Goal: Check status: Check status

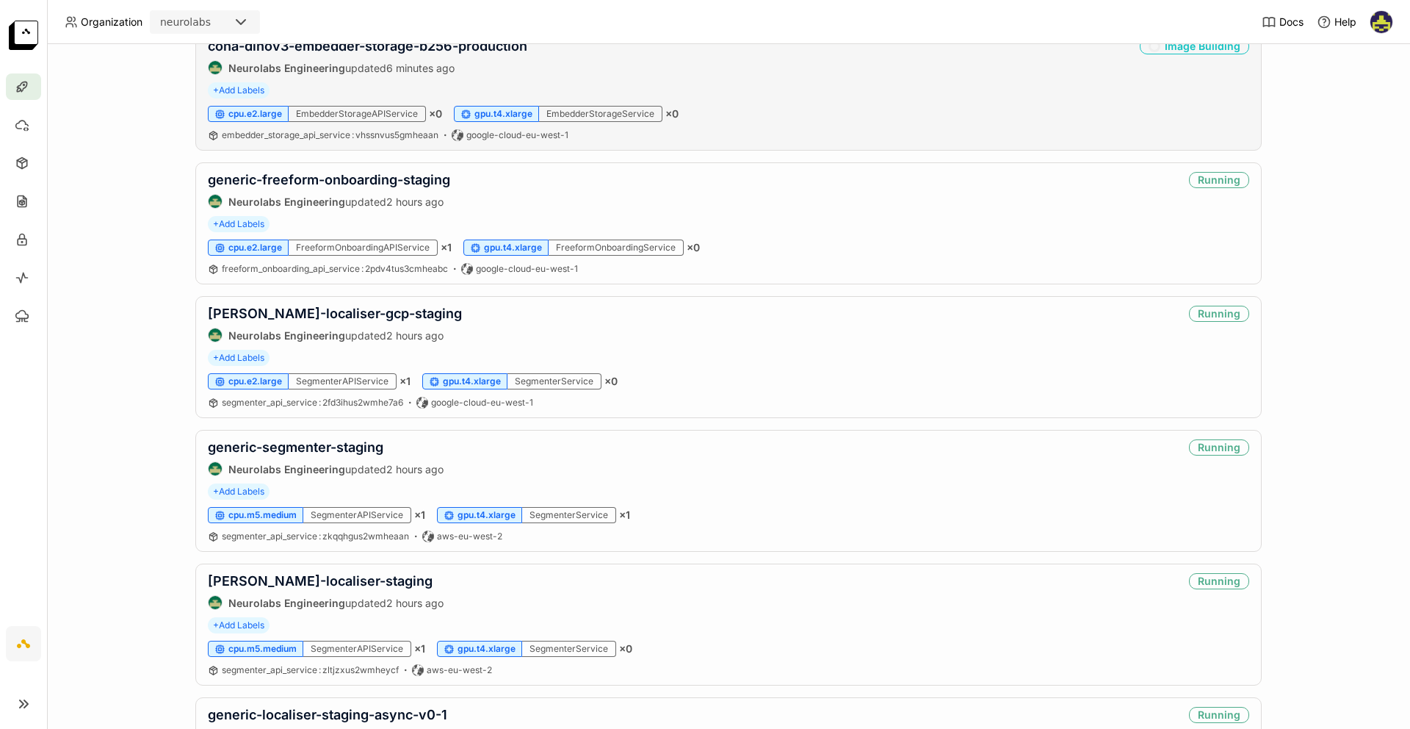
scroll to position [54, 0]
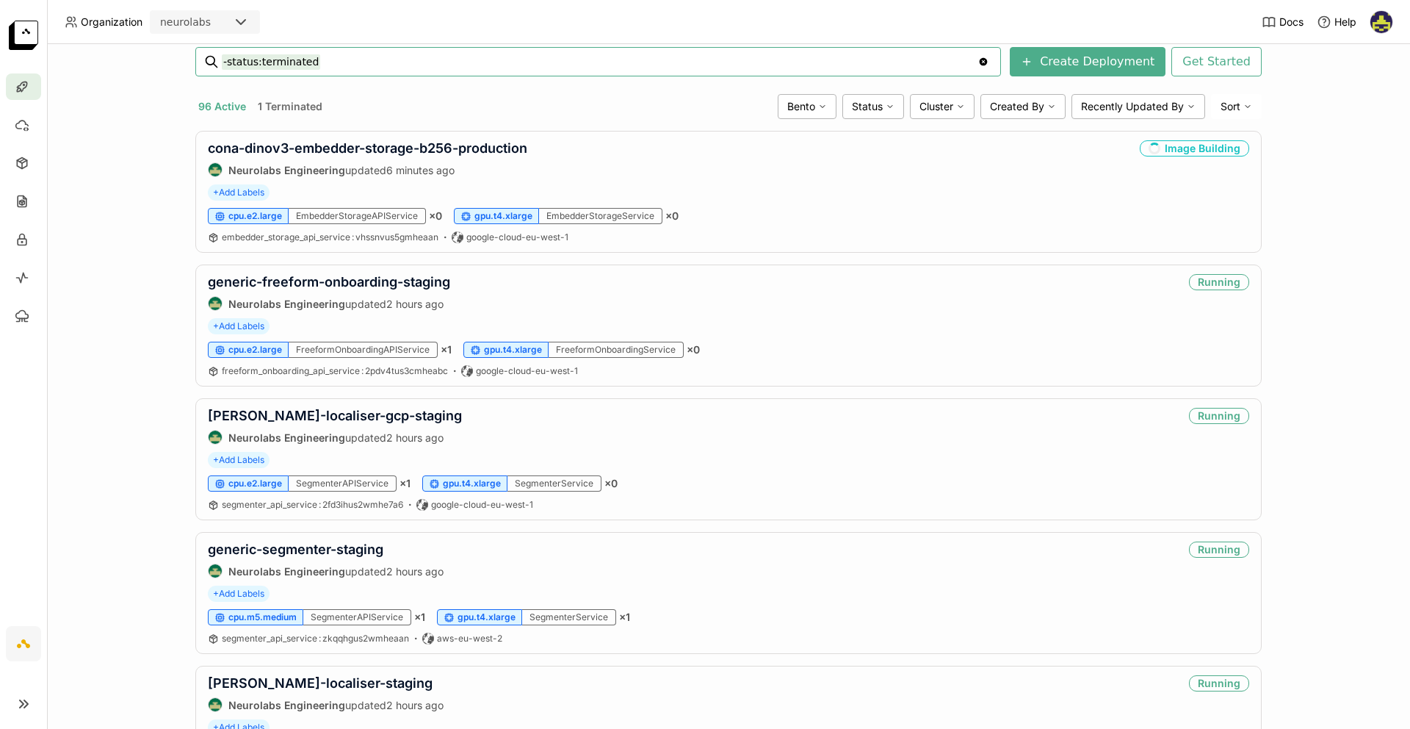
click at [355, 65] on input "-status:terminated" at bounding box center [600, 62] width 756 height 24
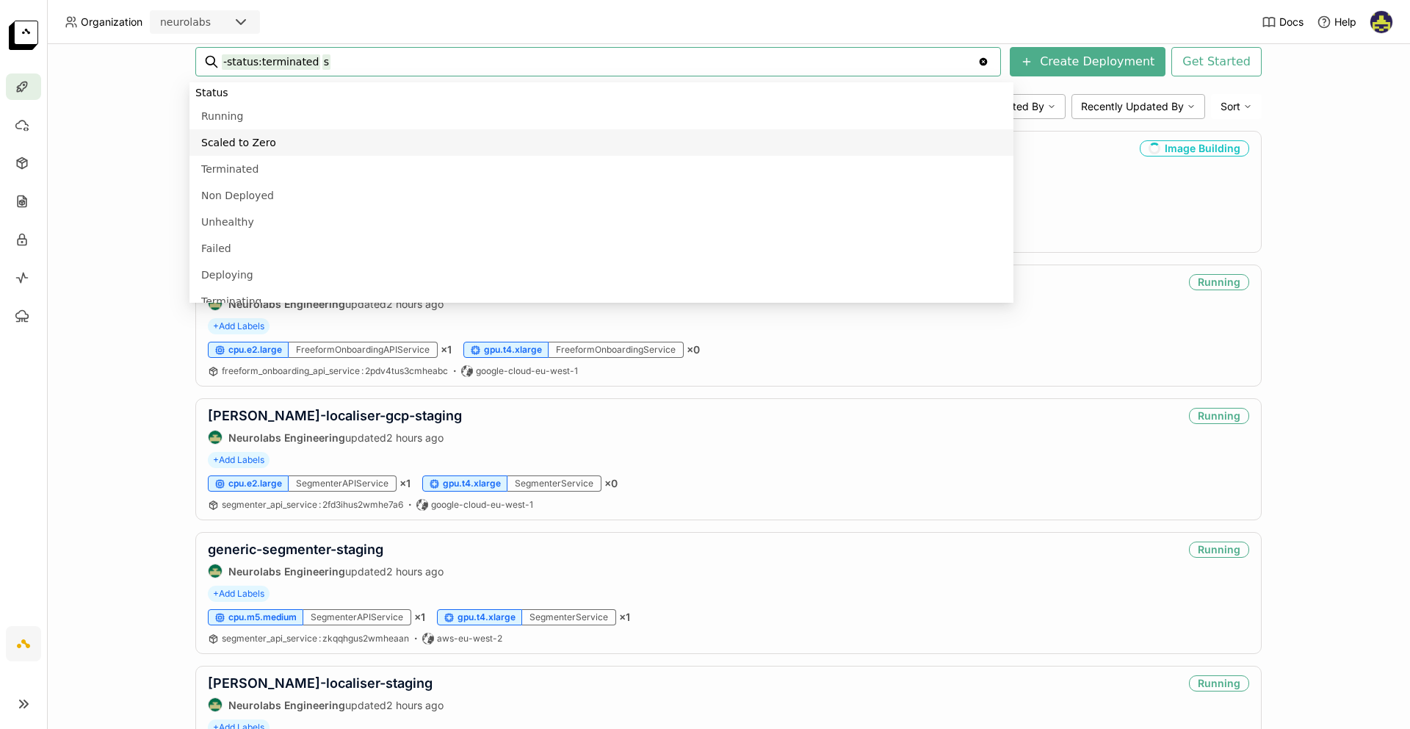
scroll to position [793, 0]
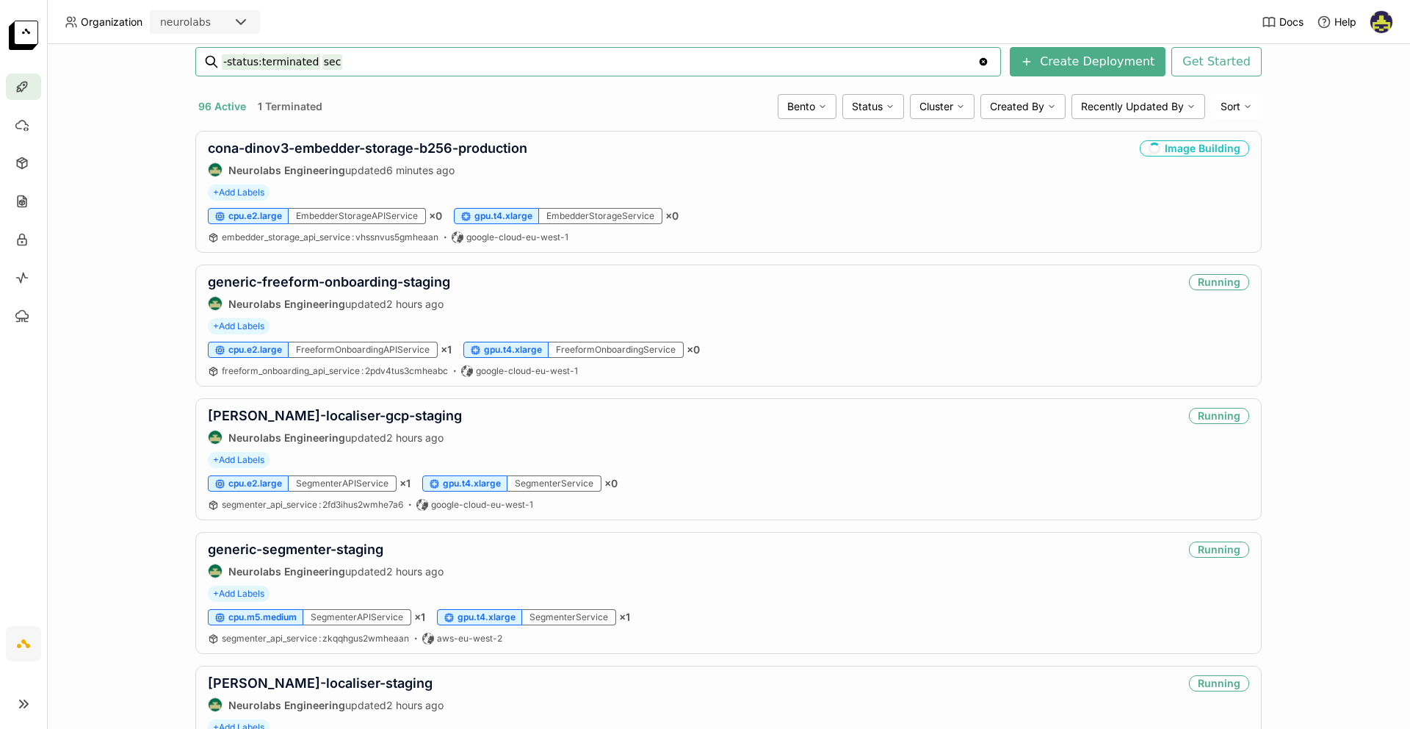
type input "-status:terminated sec"
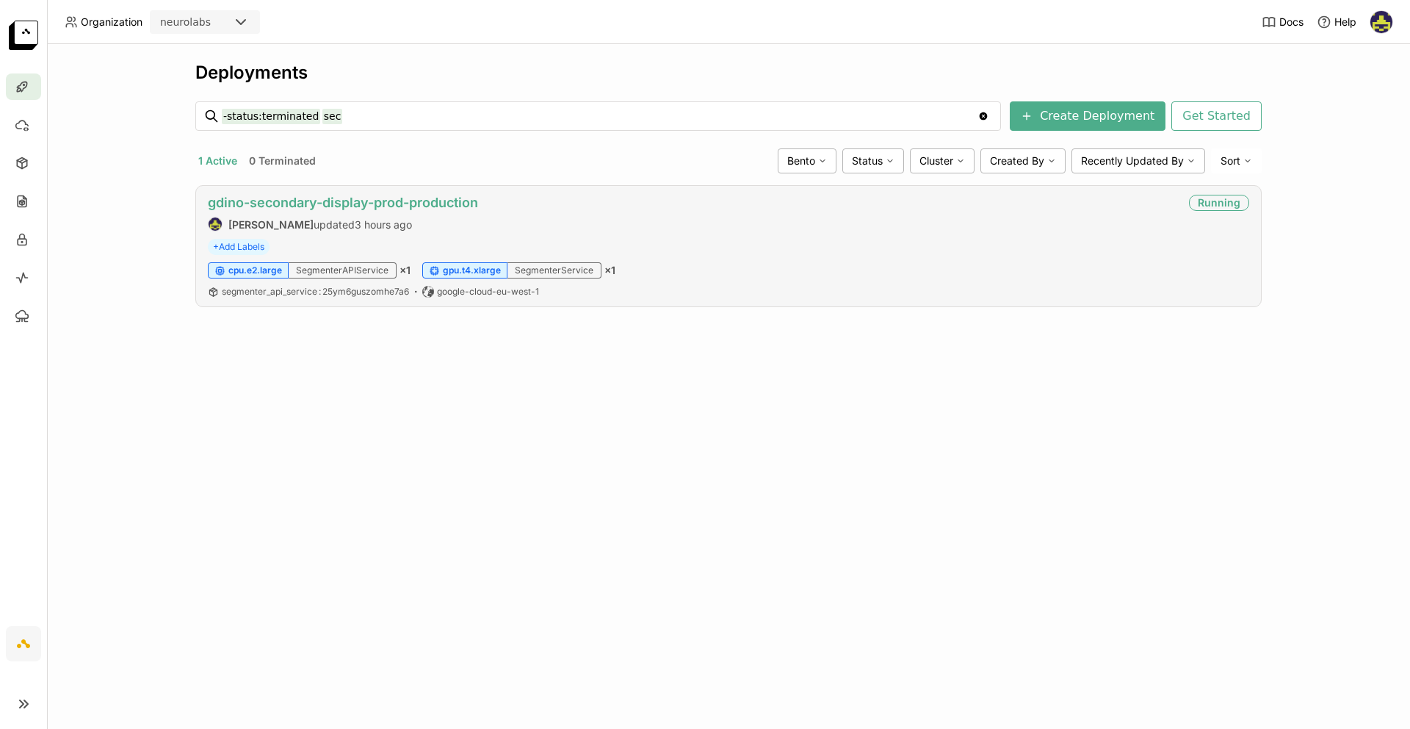
click at [439, 200] on link "gdino-secondary-display-prod-production" at bounding box center [343, 202] width 270 height 15
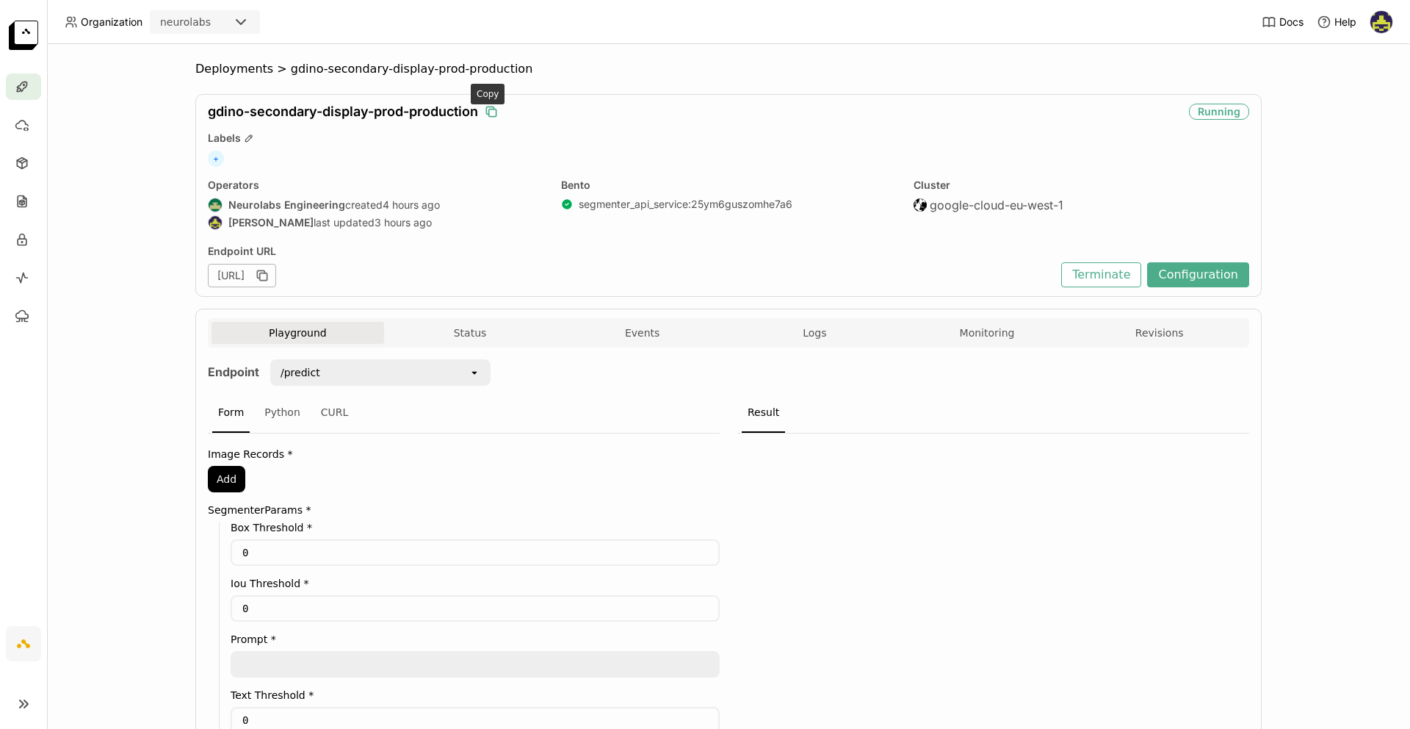
click at [489, 112] on icon "button" at bounding box center [491, 111] width 15 height 15
